Goal: Register for event/course

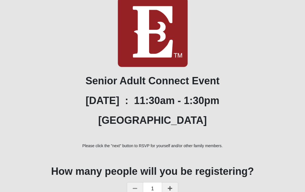
scroll to position [90, 0]
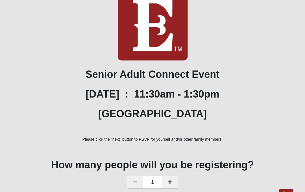
click at [169, 183] on icon at bounding box center [170, 182] width 5 height 5
click at [288, 192] on link "Next" at bounding box center [287, 194] width 14 height 8
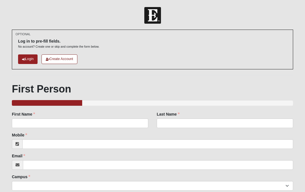
click at [29, 60] on link "Login" at bounding box center [28, 59] width 20 height 9
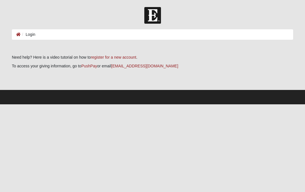
click at [30, 31] on ol "Login" at bounding box center [152, 34] width 281 height 10
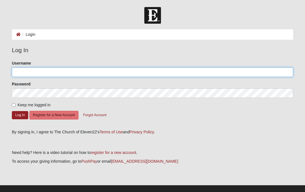
click at [26, 73] on input "Username" at bounding box center [152, 73] width 281 height 10
type input "VK.[PERSON_NAME]"
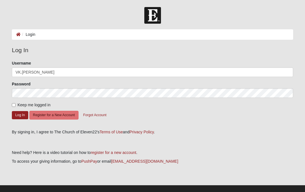
click at [20, 115] on button "Log In" at bounding box center [20, 115] width 16 height 8
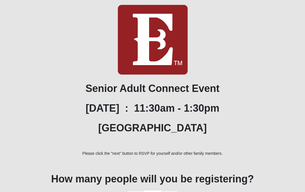
scroll to position [40, 0]
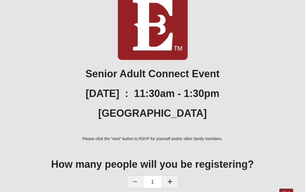
click at [171, 184] on icon at bounding box center [170, 182] width 5 height 5
click at [287, 192] on link "Next" at bounding box center [287, 193] width 14 height 8
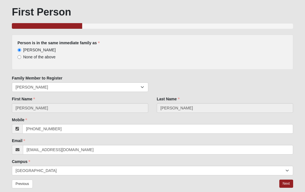
scroll to position [32, 0]
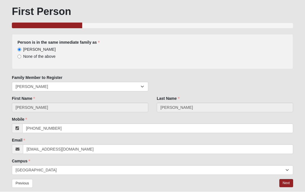
click at [286, 184] on link "Next" at bounding box center [287, 184] width 14 height 8
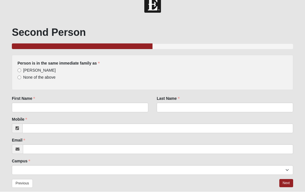
click at [19, 72] on input "Kathy Wright" at bounding box center [20, 71] width 4 height 4
radio input "true"
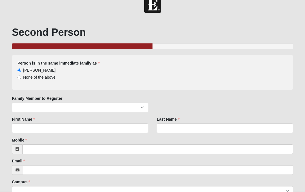
scroll to position [11, 0]
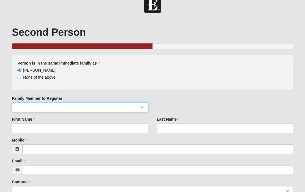
click at [28, 109] on select "Bob Wright" at bounding box center [80, 108] width 137 height 10
click at [142, 109] on select "Bob Wright" at bounding box center [80, 108] width 137 height 10
select select "160154"
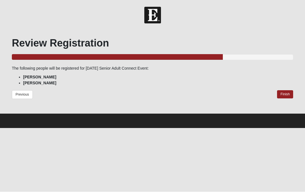
click at [287, 94] on link "Finish" at bounding box center [285, 95] width 16 height 8
